Goal: Transaction & Acquisition: Purchase product/service

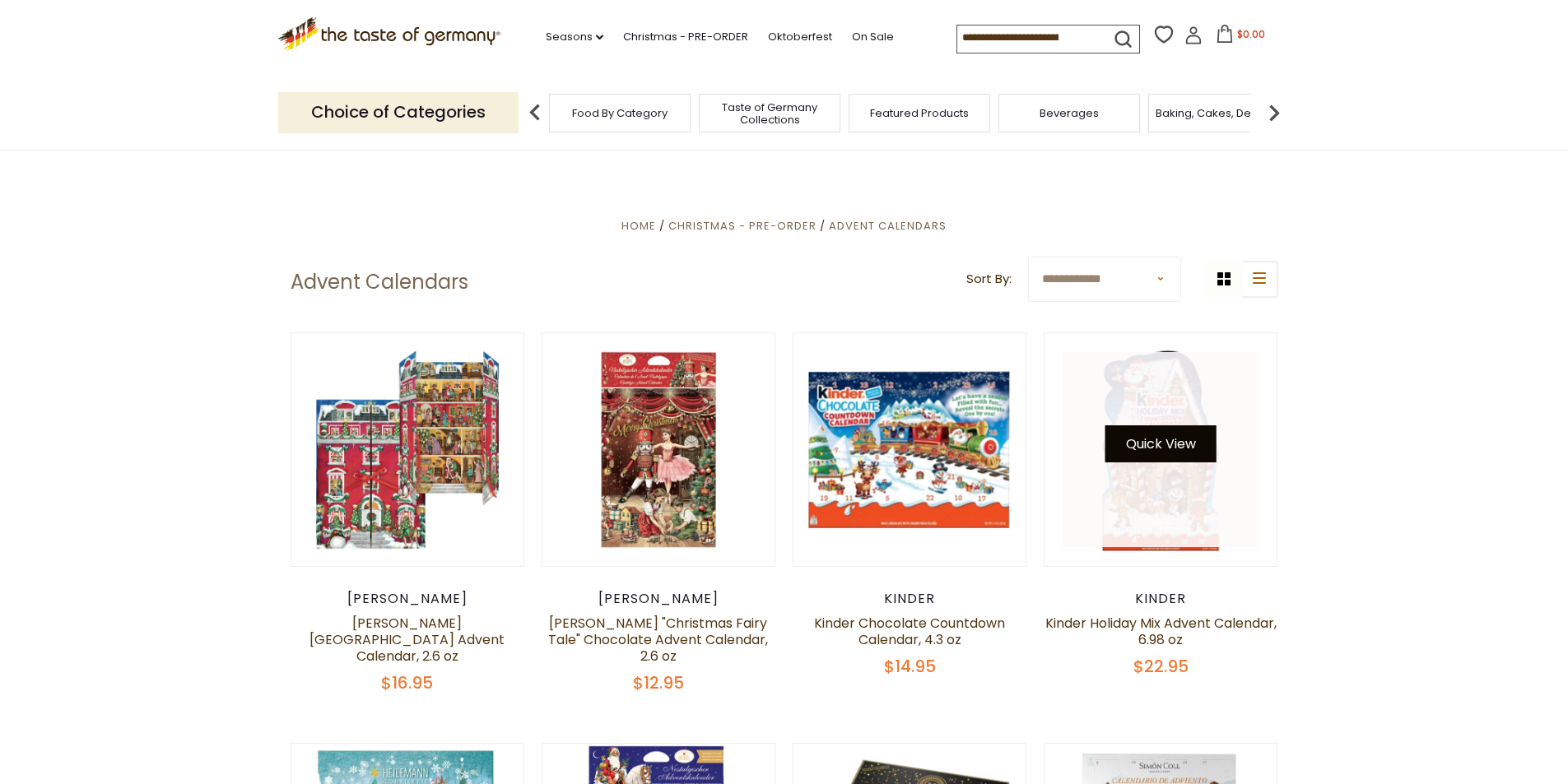
click at [1141, 446] on button "Quick View" at bounding box center [1160, 443] width 111 height 37
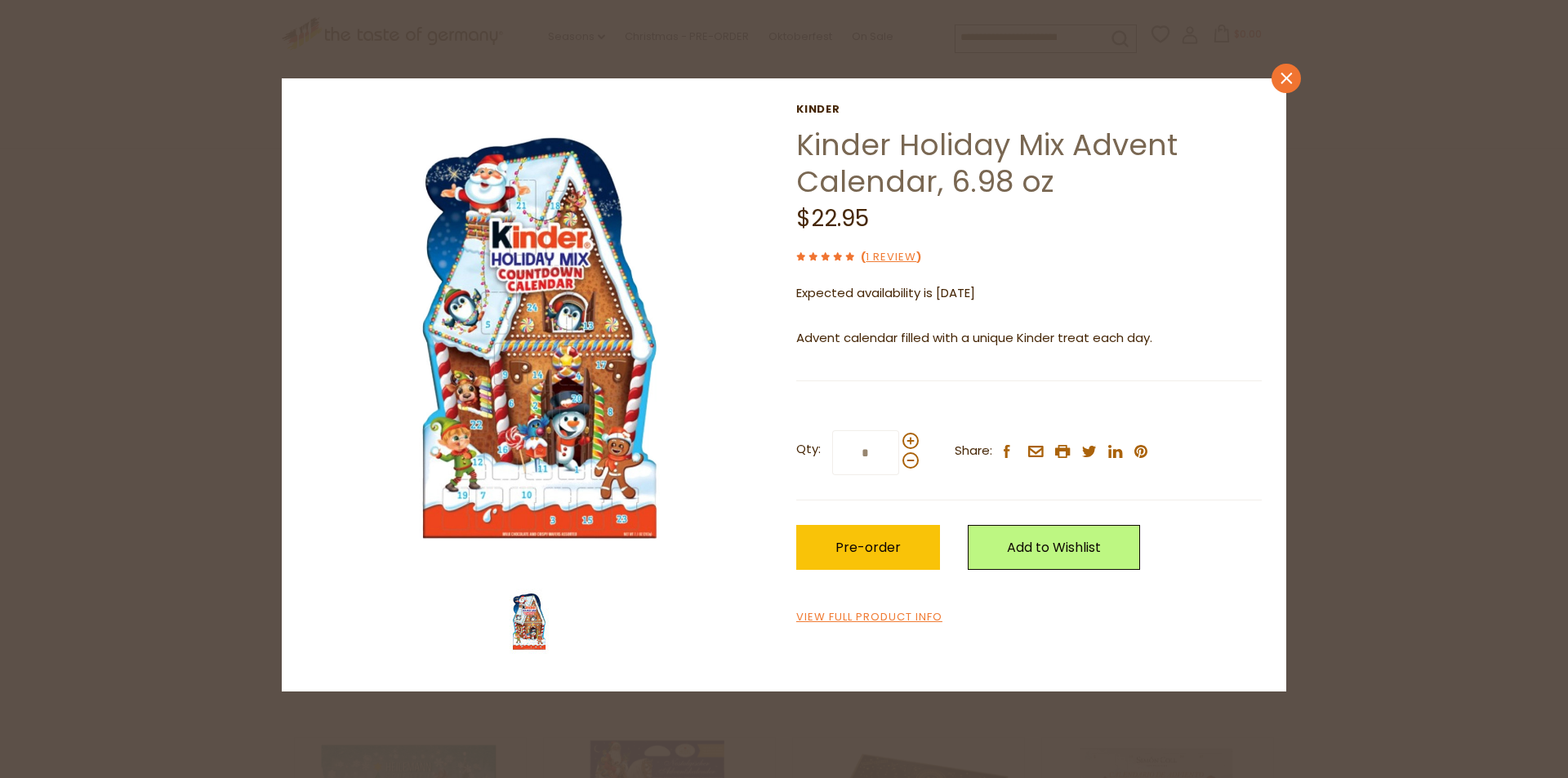
click at [1283, 81] on icon at bounding box center [1286, 78] width 11 height 11
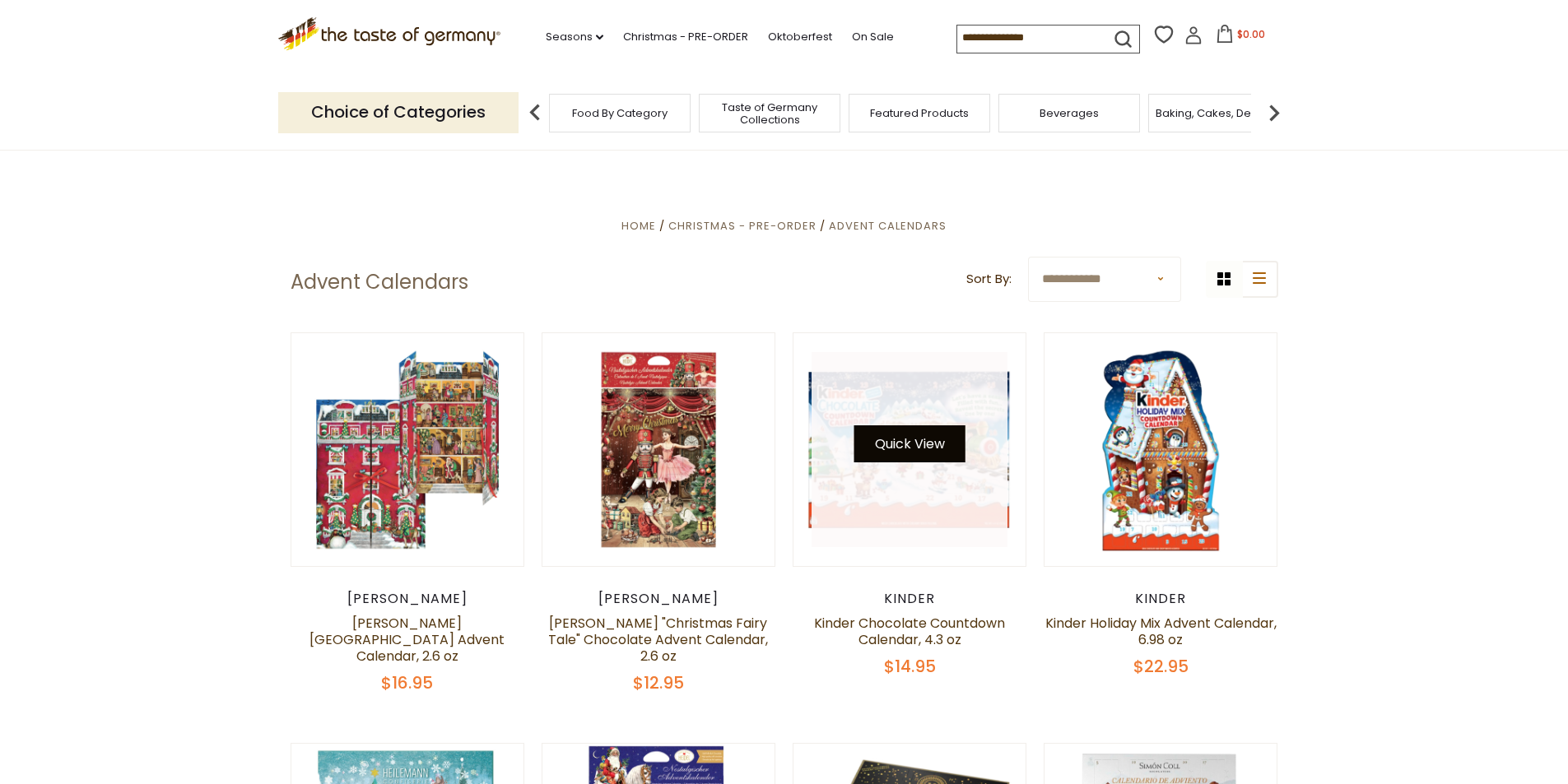
click at [892, 446] on button "Quick View" at bounding box center [910, 443] width 111 height 37
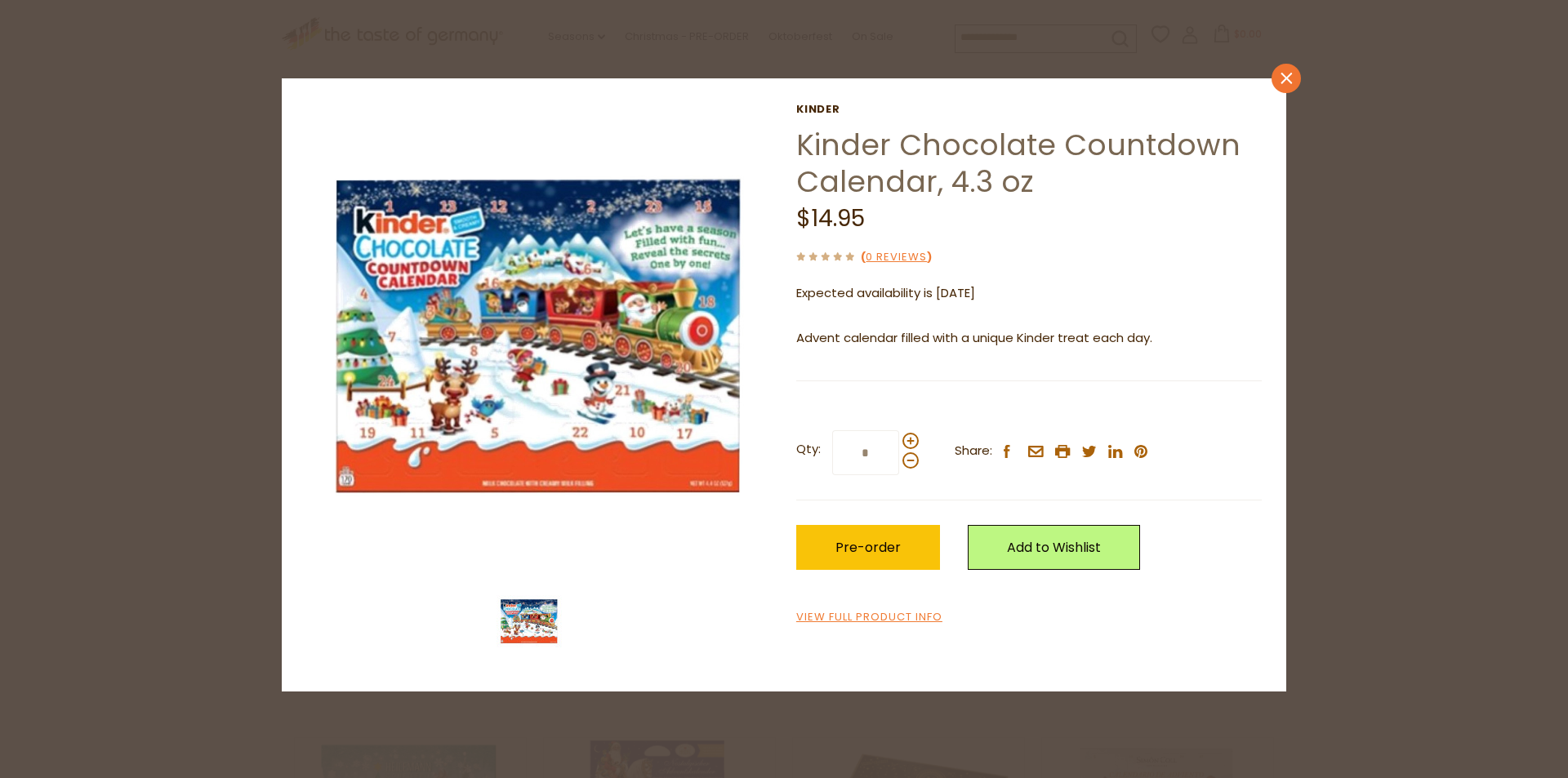
click at [1281, 74] on icon "close" at bounding box center [1287, 79] width 12 height 12
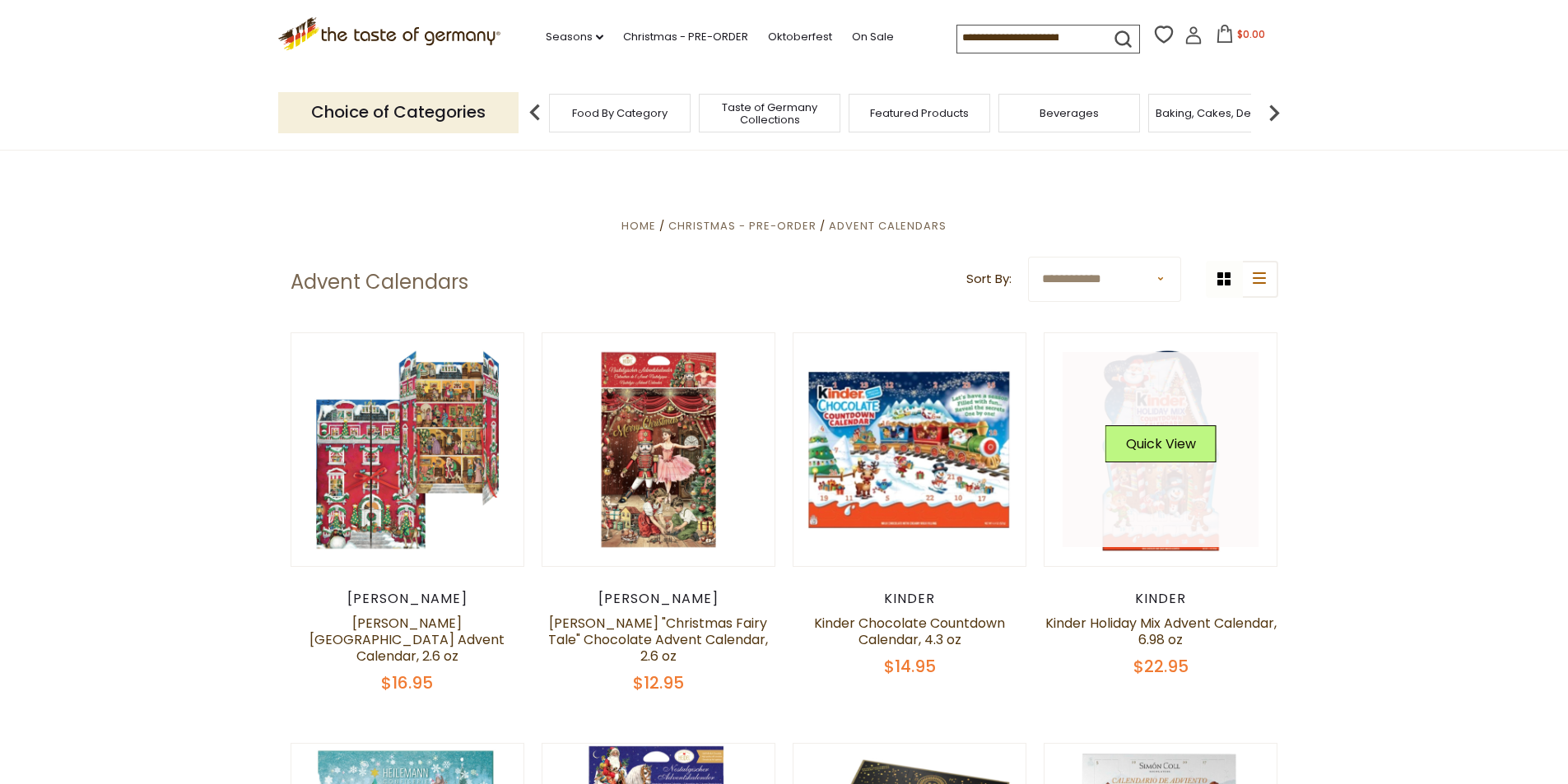
click at [1148, 484] on link at bounding box center [1160, 450] width 196 height 196
